Goal: Find specific page/section: Find specific page/section

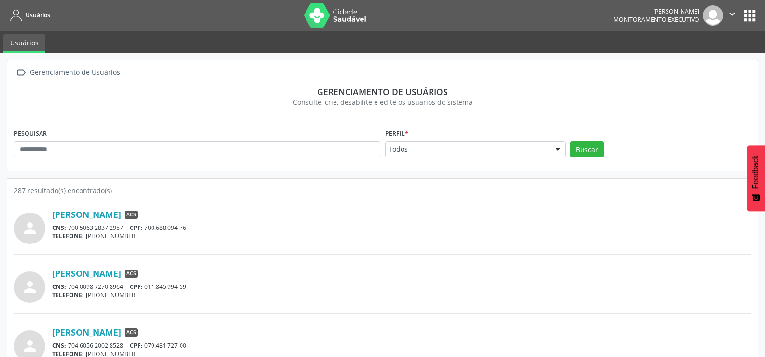
click at [159, 140] on div "PESQUISAR" at bounding box center [197, 145] width 371 height 38
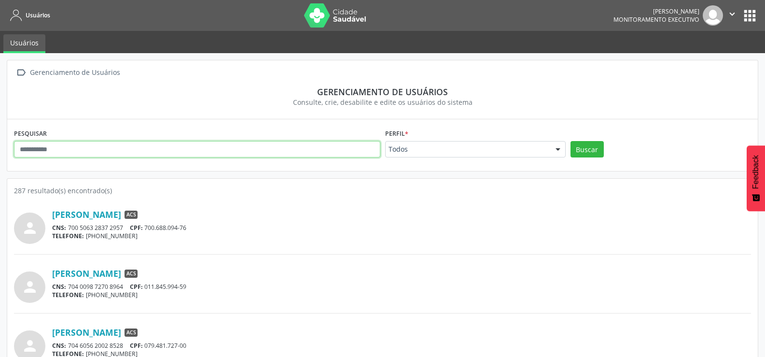
click at [80, 143] on input "text" at bounding box center [197, 149] width 366 height 16
type input "******"
click at [570, 141] on button "Buscar" at bounding box center [586, 149] width 33 height 16
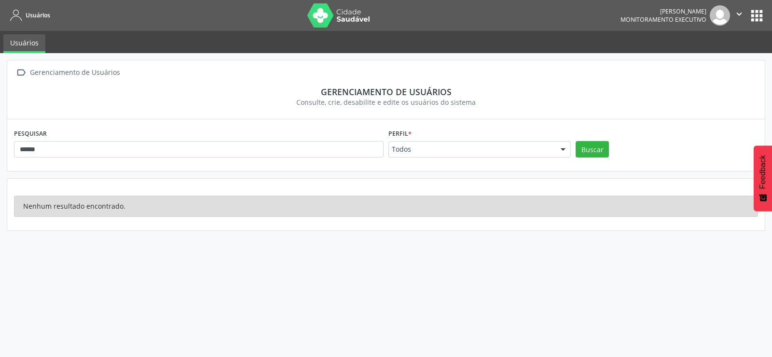
click at [740, 12] on icon "" at bounding box center [739, 14] width 11 height 11
drag, startPoint x: 629, startPoint y: 40, endPoint x: 772, endPoint y: 4, distance: 147.4
click at [630, 40] on ul "Usuários" at bounding box center [386, 42] width 772 height 22
click at [582, 14] on nav "Usuários [PERSON_NAME] Monitoramento Executivo  Configurações Sair apps" at bounding box center [386, 15] width 772 height 31
click at [756, 13] on button "apps" at bounding box center [757, 15] width 17 height 17
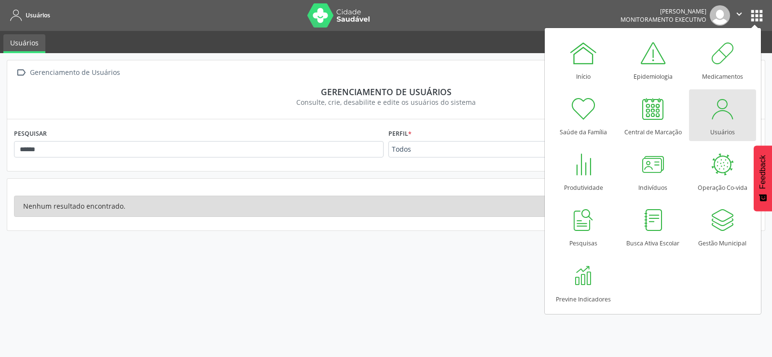
click at [718, 119] on div at bounding box center [722, 108] width 29 height 29
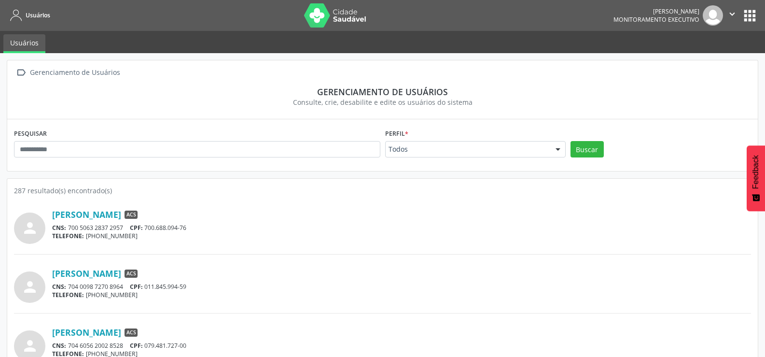
click at [753, 15] on button "apps" at bounding box center [749, 15] width 17 height 17
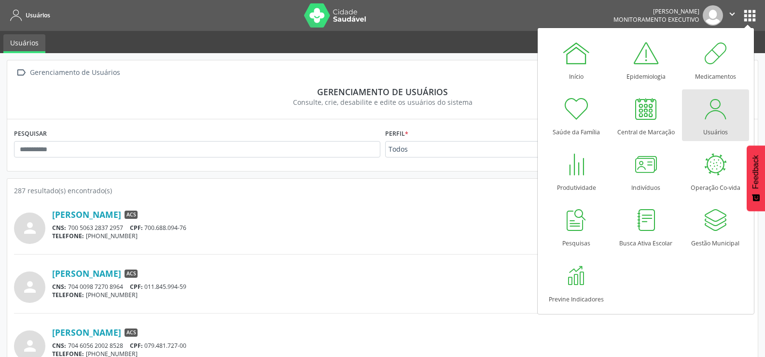
click at [712, 110] on div at bounding box center [715, 108] width 29 height 29
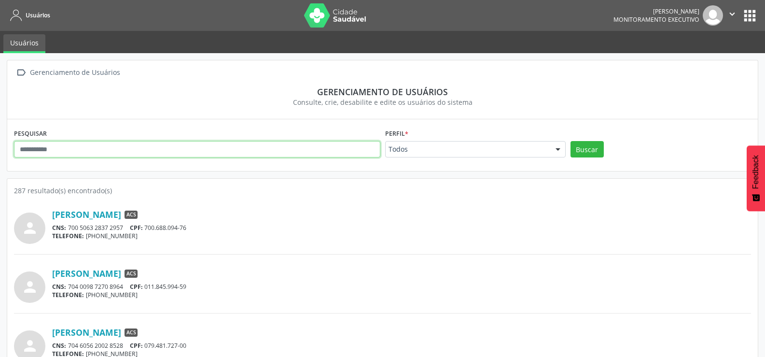
click at [262, 149] on input "text" at bounding box center [197, 149] width 366 height 16
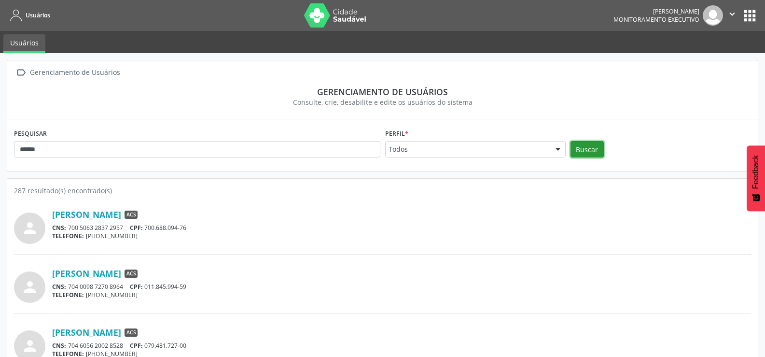
click at [585, 148] on button "Buscar" at bounding box center [586, 149] width 33 height 16
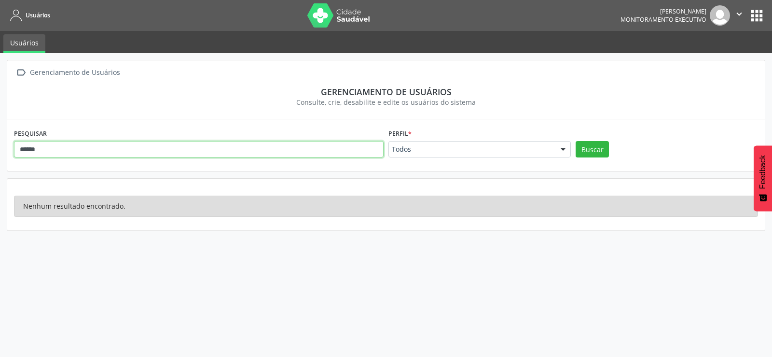
click at [120, 148] on input "******" at bounding box center [199, 149] width 370 height 16
type input "******"
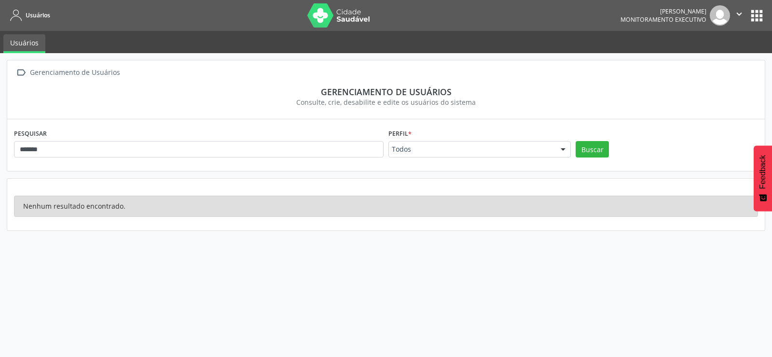
click at [755, 19] on button "apps" at bounding box center [757, 15] width 17 height 17
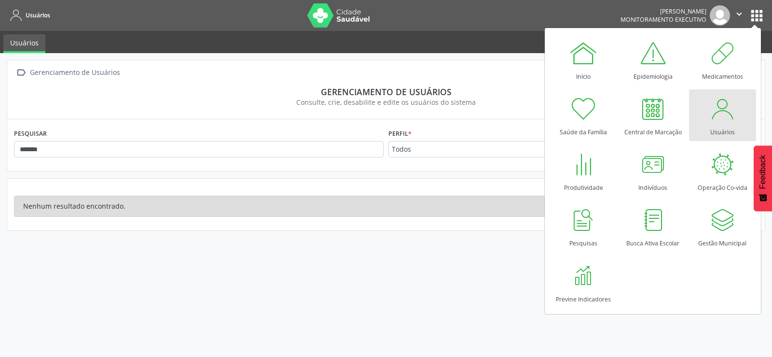
click at [722, 114] on div at bounding box center [722, 108] width 29 height 29
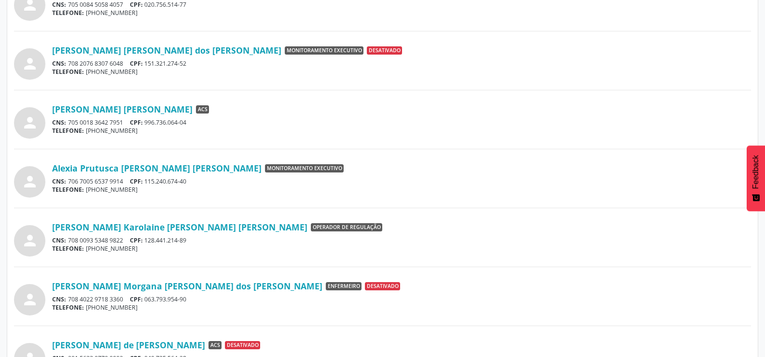
scroll to position [753, 0]
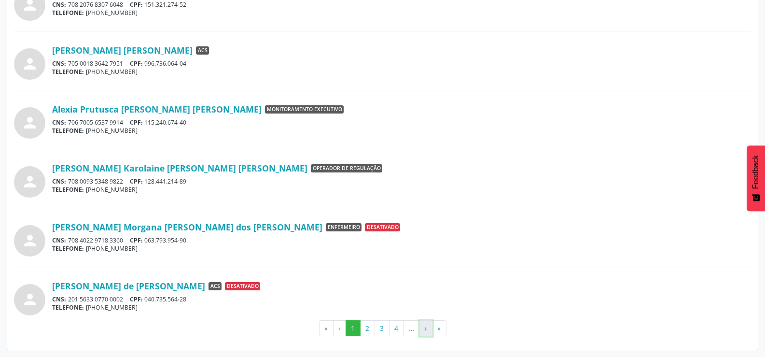
click at [425, 327] on button "›" at bounding box center [425, 328] width 13 height 16
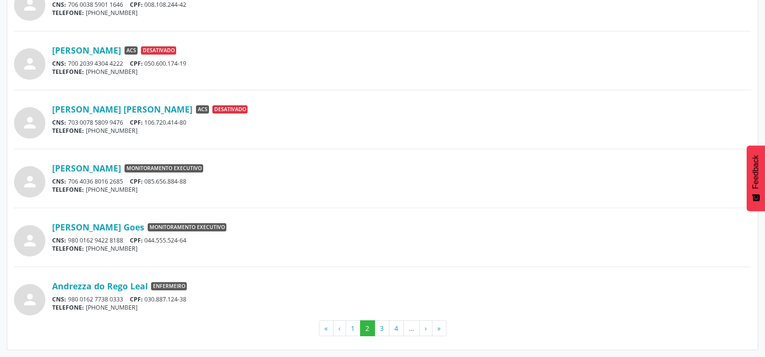
click at [408, 332] on li "…" at bounding box center [412, 328] width 16 height 16
click at [409, 330] on li "…" at bounding box center [412, 328] width 16 height 16
click at [433, 326] on button "»" at bounding box center [439, 328] width 14 height 16
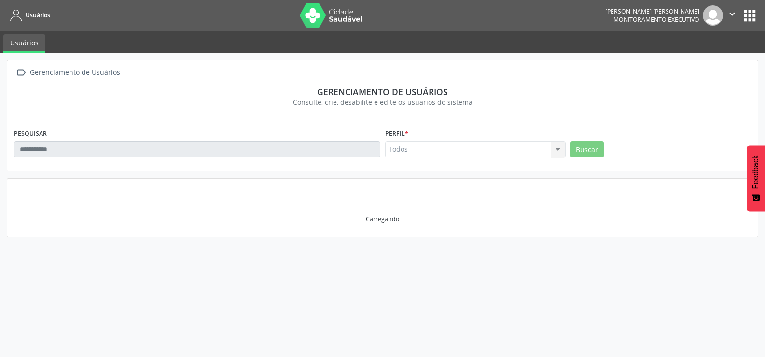
scroll to position [0, 0]
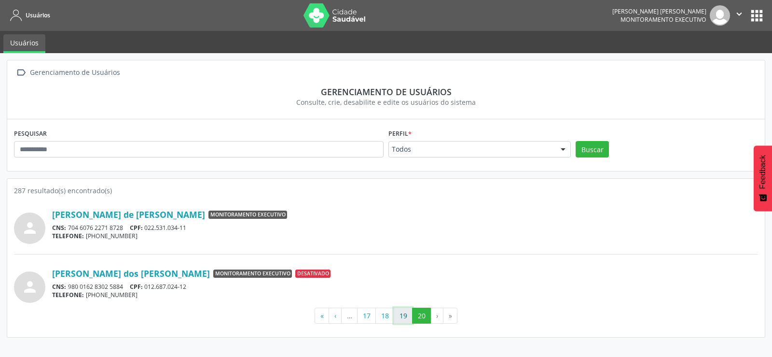
click at [403, 314] on button "19" at bounding box center [403, 315] width 19 height 16
